Goal: Information Seeking & Learning: Learn about a topic

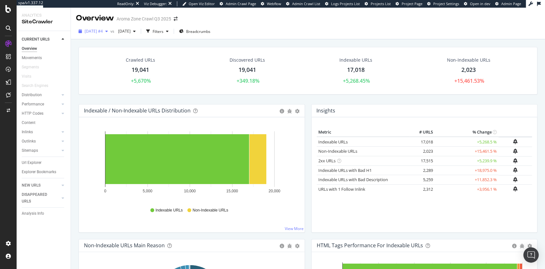
click at [103, 30] on span "[DATE] #4" at bounding box center [94, 30] width 18 height 5
click at [138, 34] on div "[DATE]" at bounding box center [127, 32] width 23 height 10
click at [166, 80] on div "21.3K URLs" at bounding box center [175, 78] width 20 height 6
click at [32, 122] on div "Content" at bounding box center [29, 122] width 14 height 7
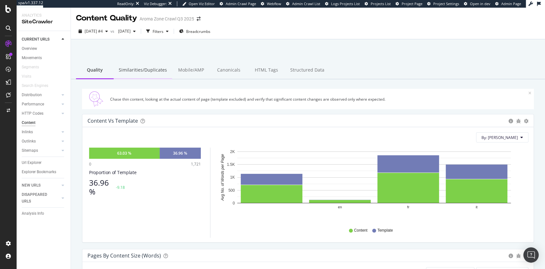
click at [136, 69] on div "Similarities/Duplicates" at bounding box center [143, 71] width 58 height 18
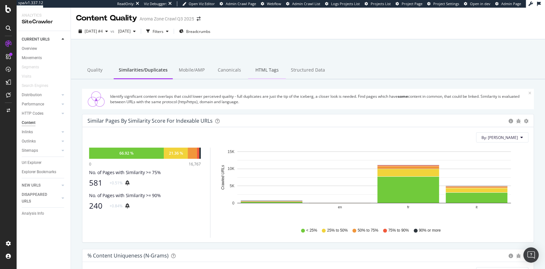
click at [266, 73] on div "HTML Tags" at bounding box center [267, 71] width 38 height 18
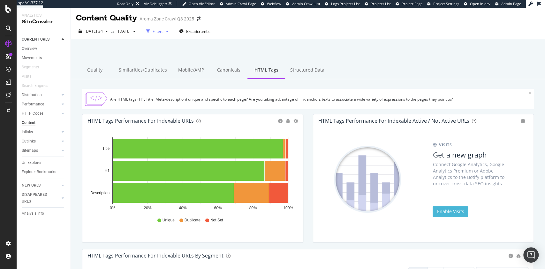
click at [171, 30] on div "button" at bounding box center [168, 31] width 8 height 4
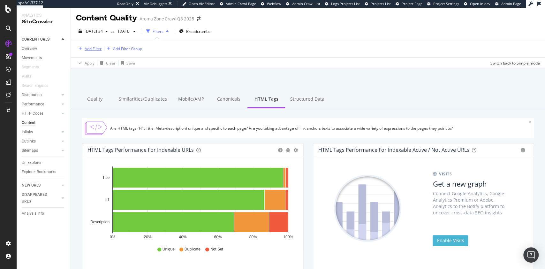
click at [95, 50] on div "Add Filter" at bounding box center [93, 48] width 17 height 5
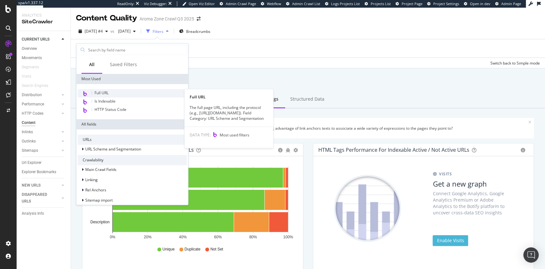
click at [103, 93] on span "Full URL" at bounding box center [102, 92] width 14 height 5
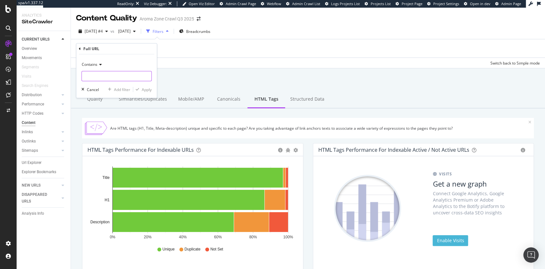
click at [110, 76] on input "text" at bounding box center [117, 76] width 70 height 10
type input "/products/"
drag, startPoint x: 146, startPoint y: 88, endPoint x: 205, endPoint y: 119, distance: 65.9
click at [147, 88] on div "Apply" at bounding box center [147, 89] width 10 height 5
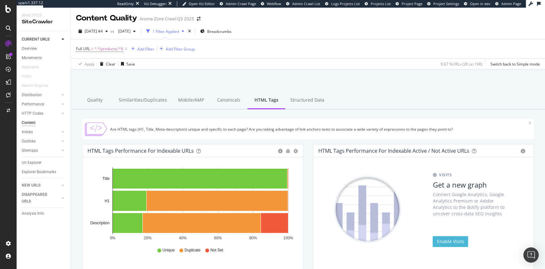
click at [495, 107] on div "Quality Similarities/Duplicates Mobile/AMP Canonicals HTML Tags Structured Data" at bounding box center [308, 101] width 474 height 18
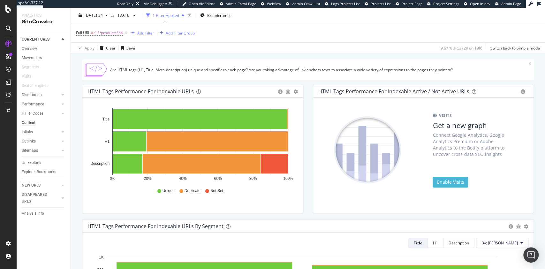
scroll to position [42, 0]
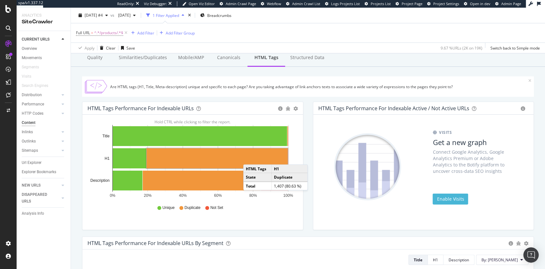
click at [249, 158] on rect "A chart." at bounding box center [217, 158] width 141 height 20
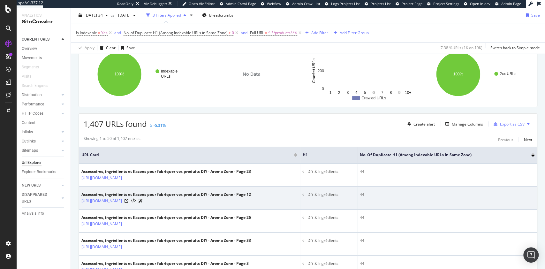
scroll to position [42, 0]
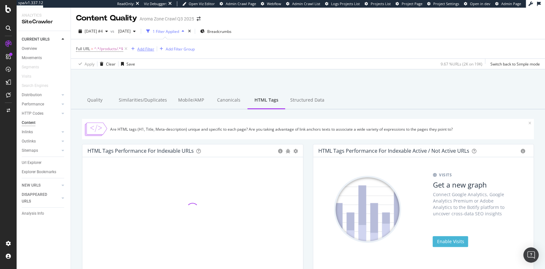
click at [147, 49] on div "Add Filter" at bounding box center [145, 48] width 17 height 5
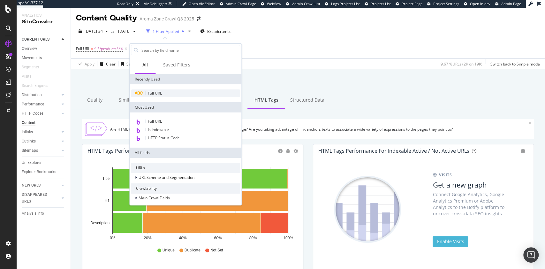
click at [157, 91] on span "Full URL" at bounding box center [155, 92] width 14 height 5
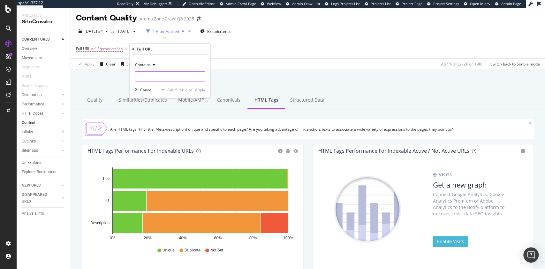
click at [168, 73] on input "text" at bounding box center [170, 76] width 70 height 10
type input "?"
click at [154, 66] on icon at bounding box center [153, 65] width 4 height 4
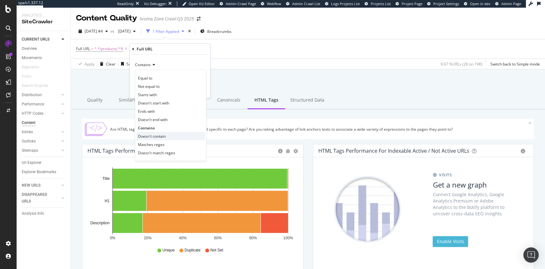
click at [158, 134] on span "Doesn't contain" at bounding box center [152, 136] width 28 height 5
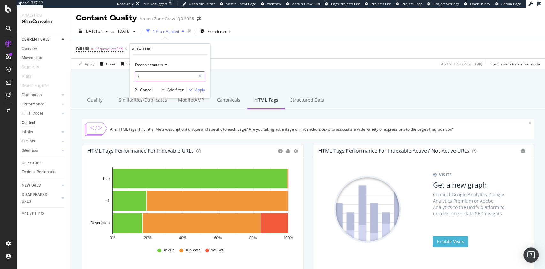
click at [168, 80] on input "?" at bounding box center [165, 76] width 60 height 10
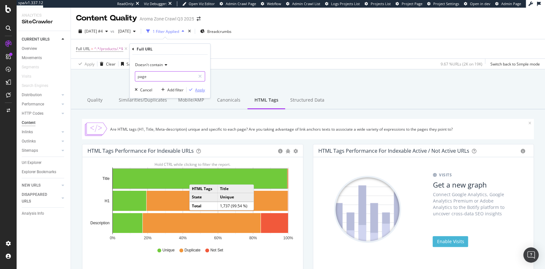
type input "page"
click at [200, 93] on button "Apply" at bounding box center [196, 90] width 19 height 6
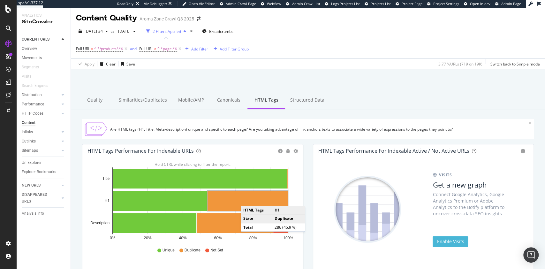
click at [247, 199] on rect "A chart." at bounding box center [248, 201] width 80 height 20
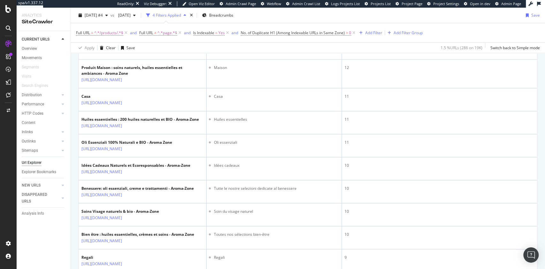
scroll to position [911, 0]
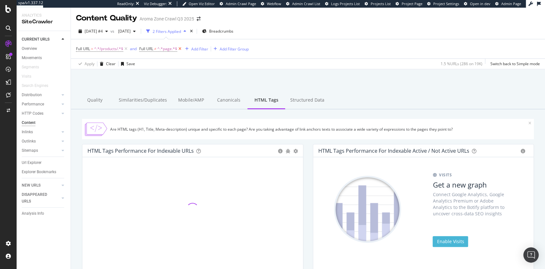
click at [180, 49] on icon at bounding box center [179, 49] width 5 height 6
click at [107, 49] on span "^.*/products/.*$" at bounding box center [108, 48] width 29 height 9
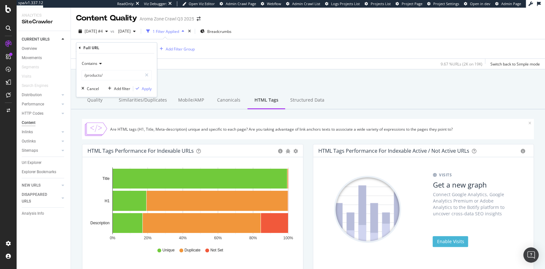
click at [201, 60] on div "Apply Clear Save 9.67 % URLs ( 2K on 19K ) Switch back to Simple mode" at bounding box center [308, 63] width 474 height 11
click at [172, 48] on div "Add Filter Group" at bounding box center [180, 48] width 29 height 5
click at [154, 49] on div "Add Filter" at bounding box center [145, 48] width 17 height 5
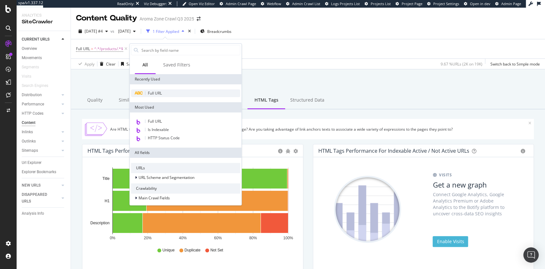
click at [159, 93] on span "Full URL" at bounding box center [155, 92] width 14 height 5
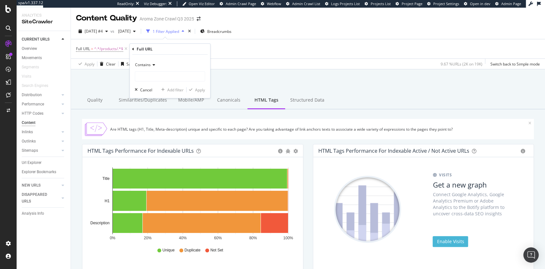
click at [152, 67] on div "Contains" at bounding box center [170, 65] width 70 height 10
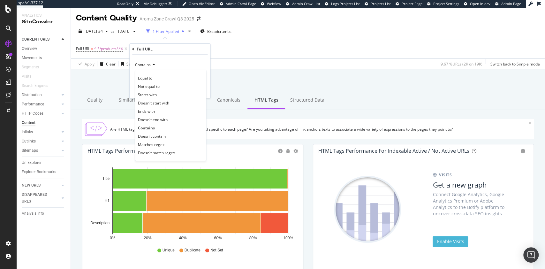
drag, startPoint x: 149, startPoint y: 135, endPoint x: 151, endPoint y: 126, distance: 8.8
click at [149, 135] on span "Doesn't contain" at bounding box center [152, 136] width 28 height 5
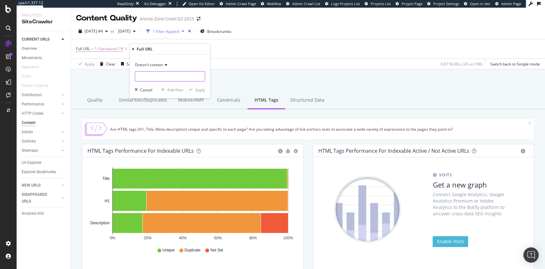
click at [159, 71] on input "text" at bounding box center [170, 76] width 70 height 10
type input "page"
click at [203, 88] on div "Apply" at bounding box center [200, 89] width 10 height 5
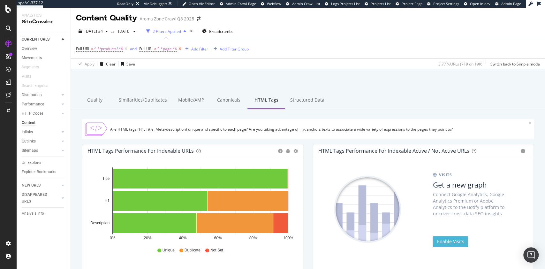
click at [182, 51] on icon at bounding box center [179, 49] width 5 height 6
click at [103, 48] on span "^.*/products/.*$" at bounding box center [108, 48] width 29 height 9
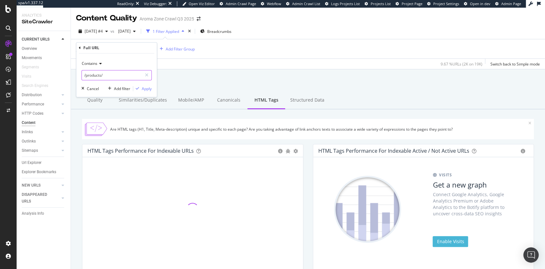
click at [114, 73] on input "/products/" at bounding box center [112, 75] width 60 height 10
type input "/info/"
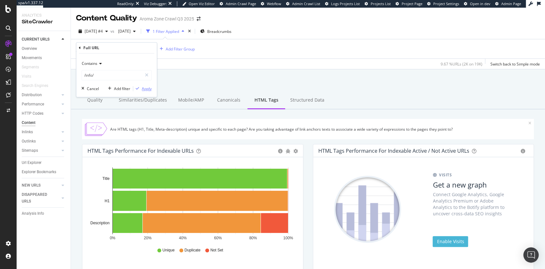
click at [141, 88] on div "button" at bounding box center [137, 89] width 9 height 4
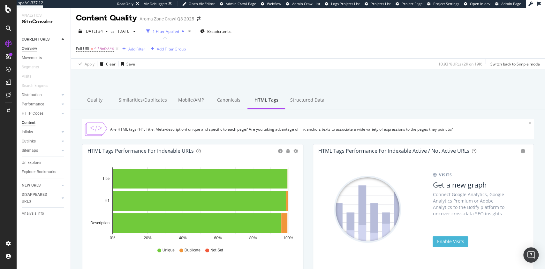
click at [32, 50] on div "Overview" at bounding box center [29, 48] width 15 height 7
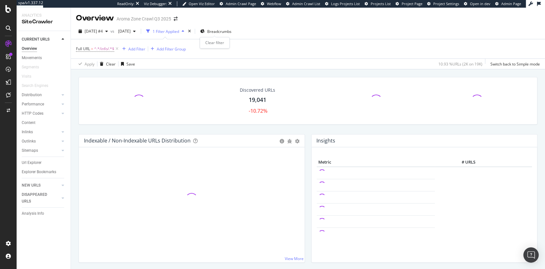
click at [192, 28] on div "times" at bounding box center [189, 31] width 5 height 6
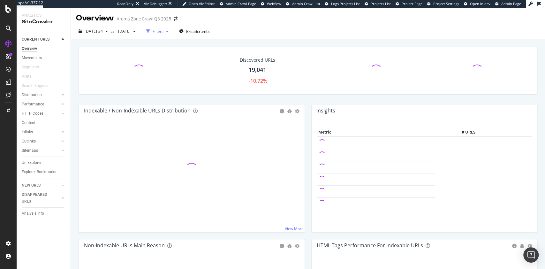
click at [164, 32] on div "Filters" at bounding box center [158, 31] width 11 height 5
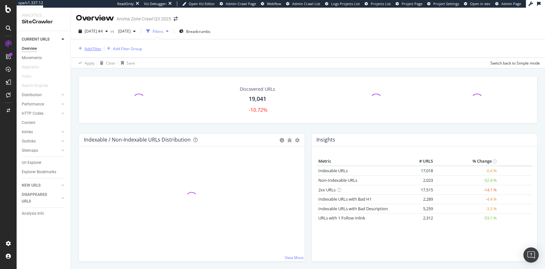
click at [93, 48] on div "Add Filter" at bounding box center [93, 48] width 17 height 5
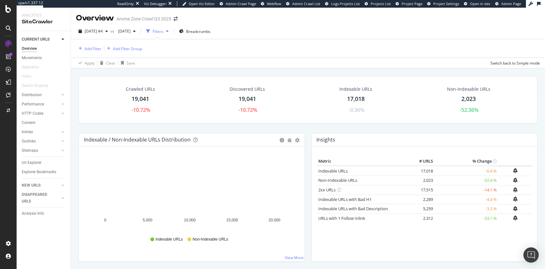
click at [283, 44] on div "Add Filter Add Filter Group" at bounding box center [308, 48] width 464 height 18
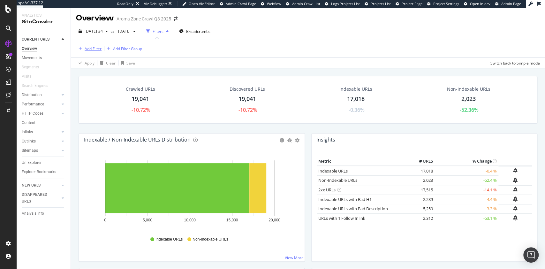
click at [88, 48] on div "Add Filter" at bounding box center [93, 48] width 17 height 5
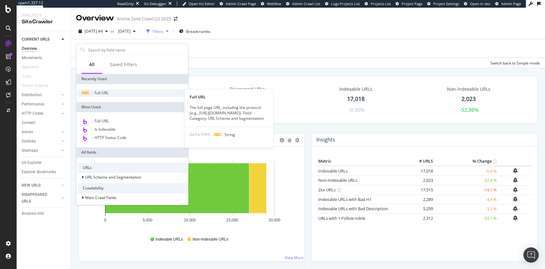
click at [92, 93] on div at bounding box center [92, 93] width 0 height 4
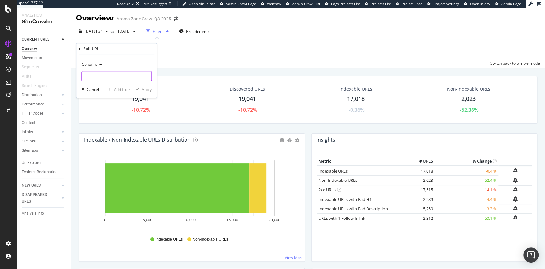
click at [125, 77] on input "text" at bounding box center [117, 76] width 70 height 10
click at [98, 63] on icon at bounding box center [99, 65] width 4 height 4
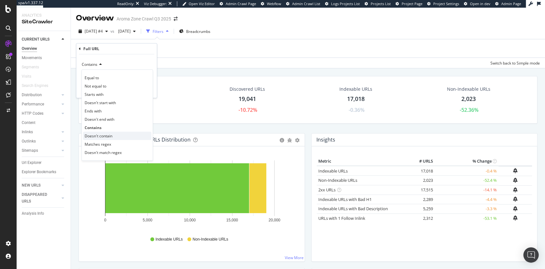
click at [101, 134] on span "Doesn't contain" at bounding box center [99, 135] width 28 height 5
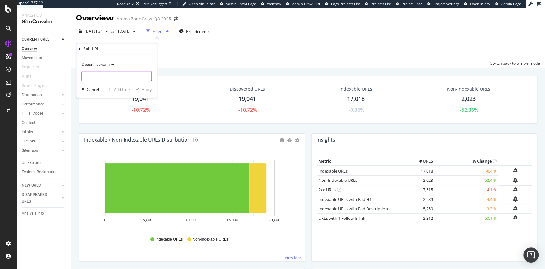
click at [111, 80] on input "text" at bounding box center [117, 76] width 70 height 10
type input "?page"
click at [149, 91] on div "Apply" at bounding box center [147, 89] width 10 height 5
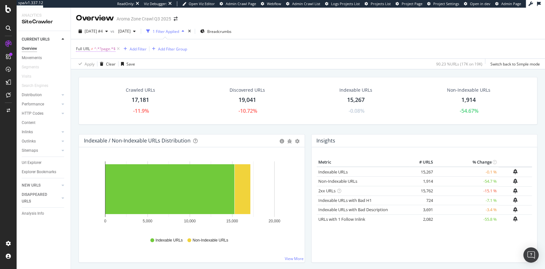
click at [95, 52] on span "^.*?page.*$" at bounding box center [104, 48] width 21 height 9
click at [86, 76] on input "?page" at bounding box center [112, 75] width 60 height 10
click at [91, 74] on input "?page" at bounding box center [112, 75] width 60 height 10
type input "page"
click at [144, 87] on div "Apply" at bounding box center [147, 88] width 10 height 5
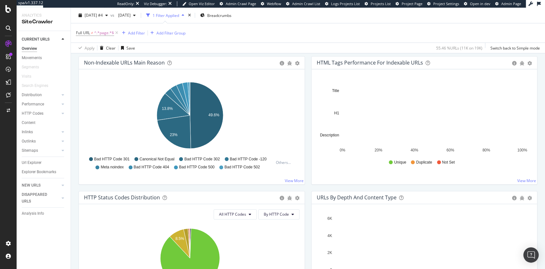
scroll to position [256, 0]
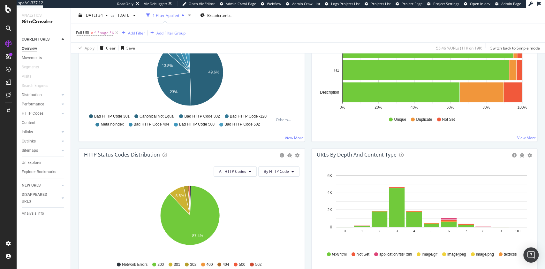
click at [41, 249] on div "CURRENT URLS Overview Movements Segments Visits Search Engines Distribution Top…" at bounding box center [44, 150] width 54 height 238
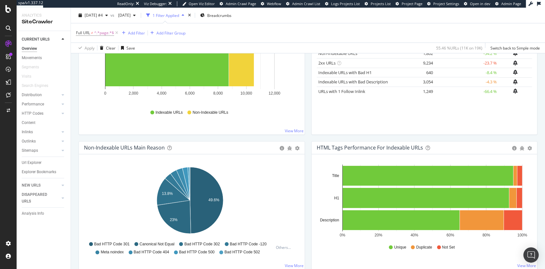
scroll to position [127, 0]
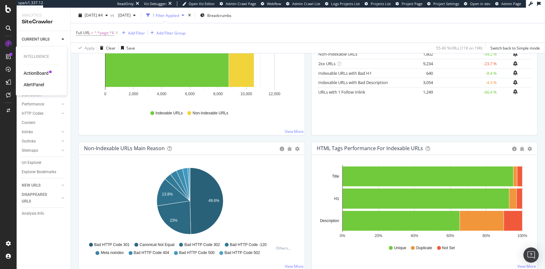
click at [40, 74] on div "ActionBoard" at bounding box center [36, 73] width 25 height 6
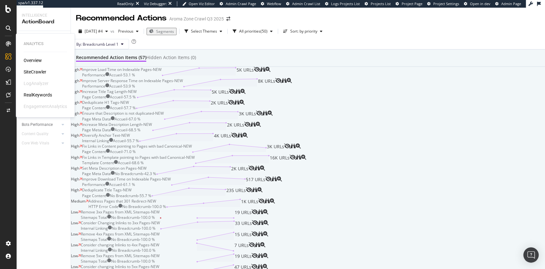
click at [31, 72] on div "SiteCrawler" at bounding box center [35, 72] width 23 height 6
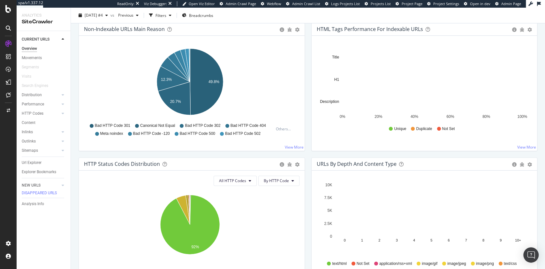
scroll to position [213, 0]
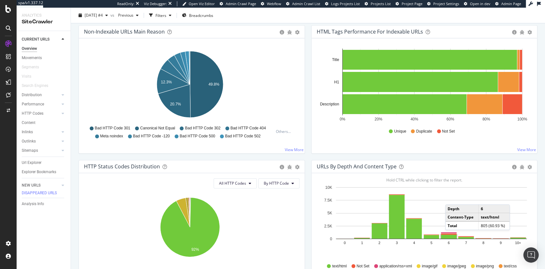
click at [448, 236] on rect "A chart." at bounding box center [449, 237] width 16 height 4
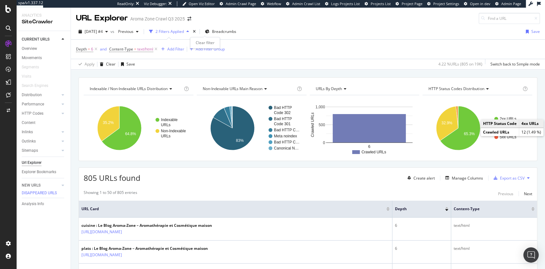
click at [197, 31] on div "times" at bounding box center [194, 31] width 5 height 6
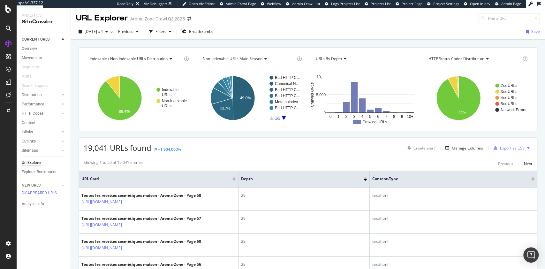
click at [166, 33] on div "Filters" at bounding box center [161, 31] width 11 height 5
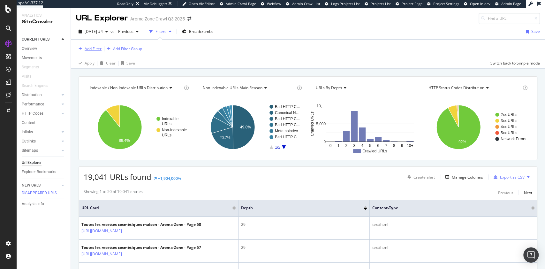
click at [88, 50] on div "Add Filter" at bounding box center [93, 48] width 17 height 5
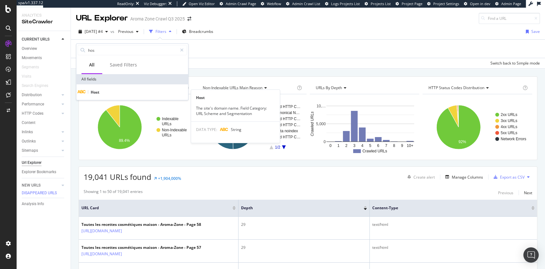
type input "hos"
click at [99, 95] on span "Host" at bounding box center [95, 91] width 9 height 5
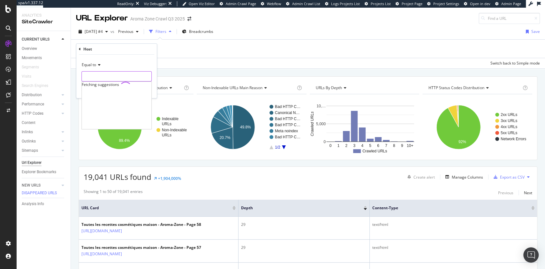
click at [107, 80] on input "text" at bounding box center [117, 76] width 70 height 10
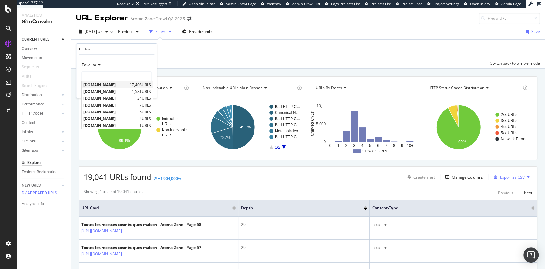
click at [114, 85] on span "[DOMAIN_NAME]" at bounding box center [105, 84] width 45 height 5
type input "[DOMAIN_NAME]"
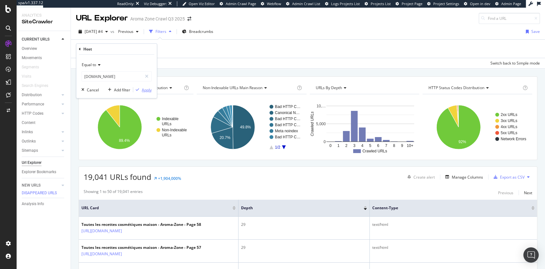
click at [140, 88] on div "button" at bounding box center [137, 90] width 9 height 4
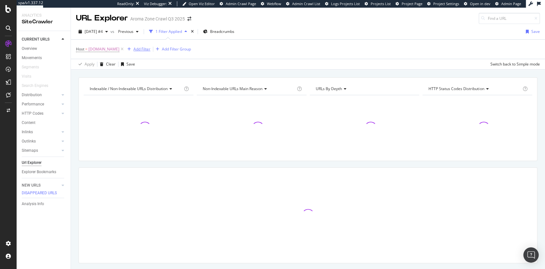
click at [147, 50] on div "Add Filter" at bounding box center [142, 48] width 17 height 5
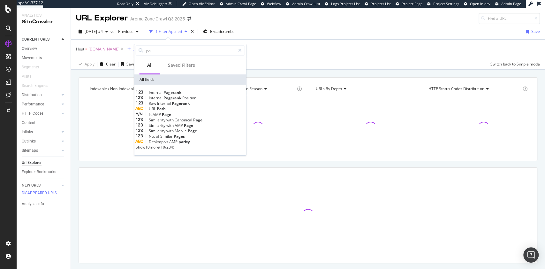
type input "p"
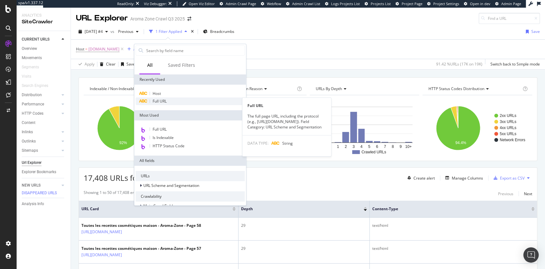
click at [171, 99] on div "Full URL" at bounding box center [190, 101] width 109 height 8
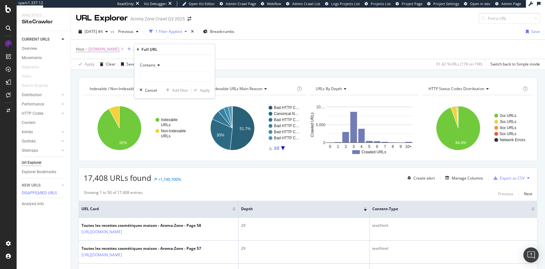
click at [149, 65] on span "Contains" at bounding box center [148, 64] width 16 height 5
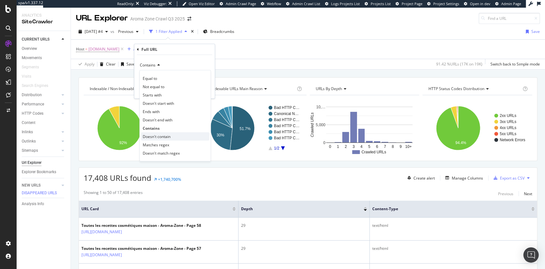
click at [151, 137] on span "Doesn't contain" at bounding box center [157, 136] width 28 height 5
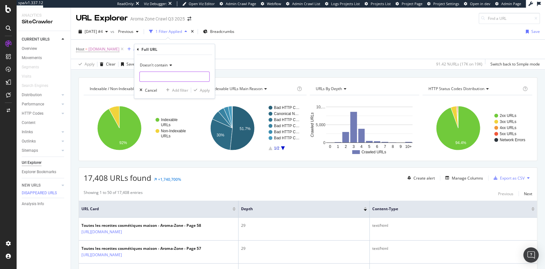
click at [160, 80] on input "text" at bounding box center [175, 77] width 70 height 10
type input "?page"
click at [203, 88] on div "Apply" at bounding box center [205, 89] width 10 height 5
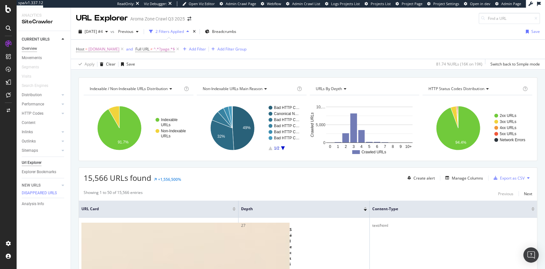
click at [32, 46] on div "Overview" at bounding box center [29, 48] width 15 height 7
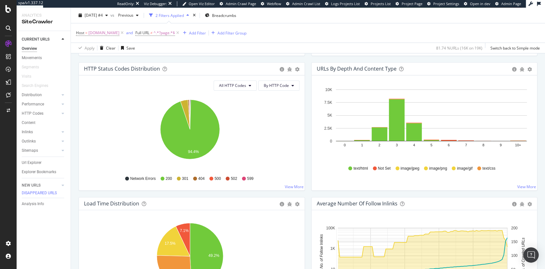
scroll to position [340, 0]
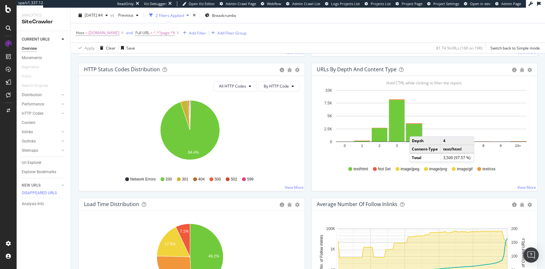
click at [413, 129] on rect "A chart." at bounding box center [414, 133] width 16 height 18
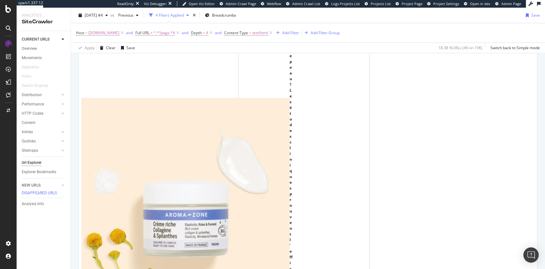
scroll to position [894, 0]
